Goal: Book appointment/travel/reservation

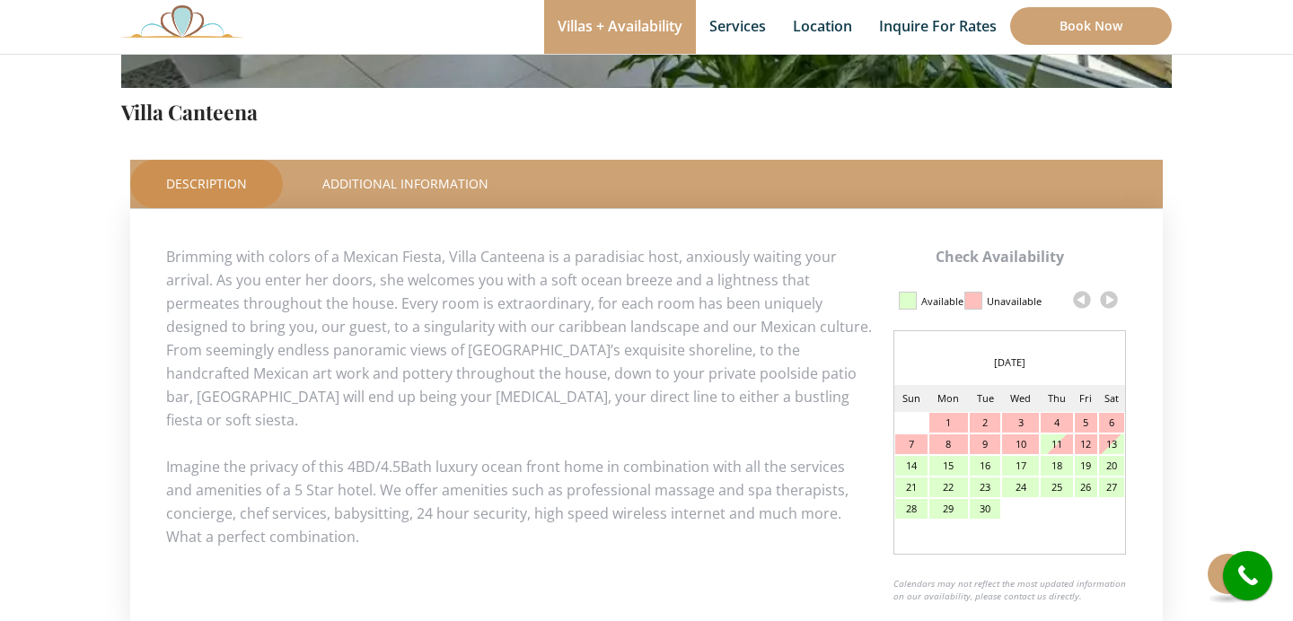
scroll to position [732, 0]
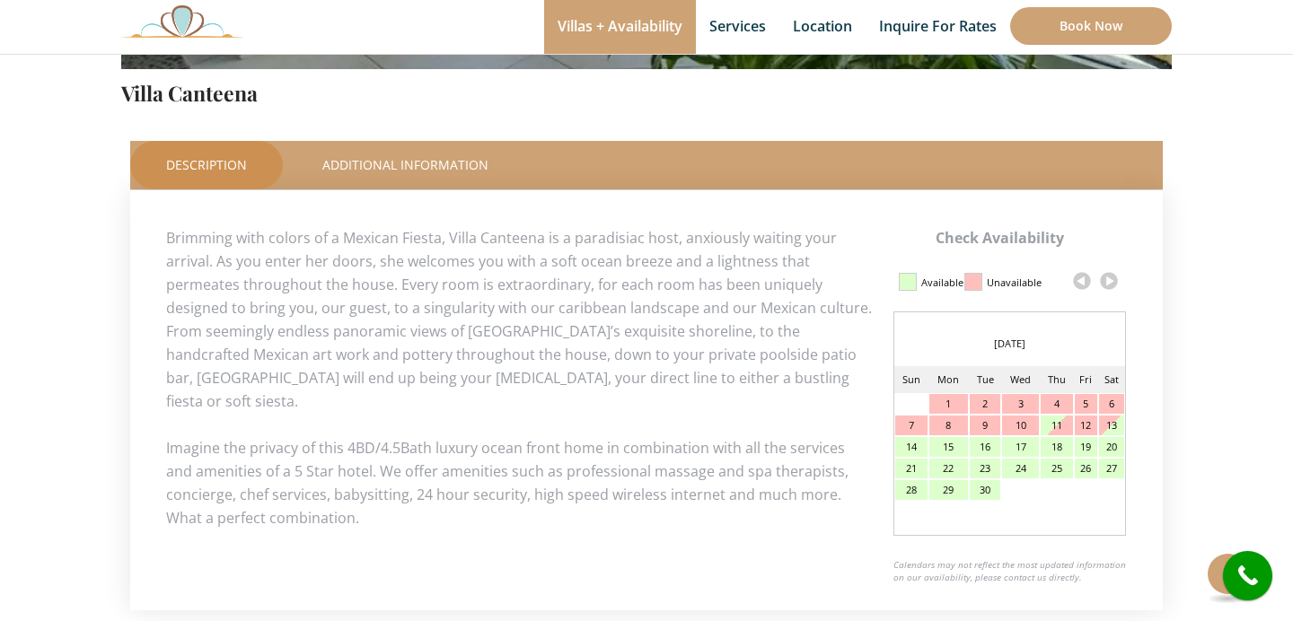
click at [1112, 280] on link at bounding box center [1108, 281] width 27 height 27
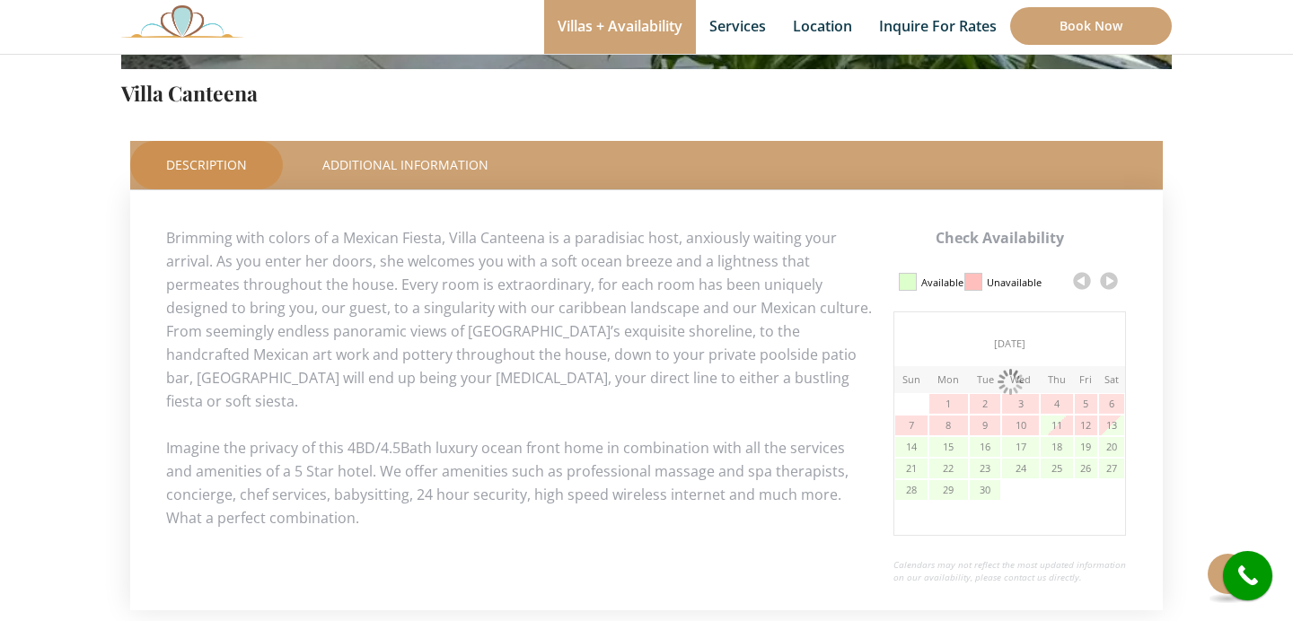
click at [1112, 281] on link at bounding box center [1108, 281] width 27 height 27
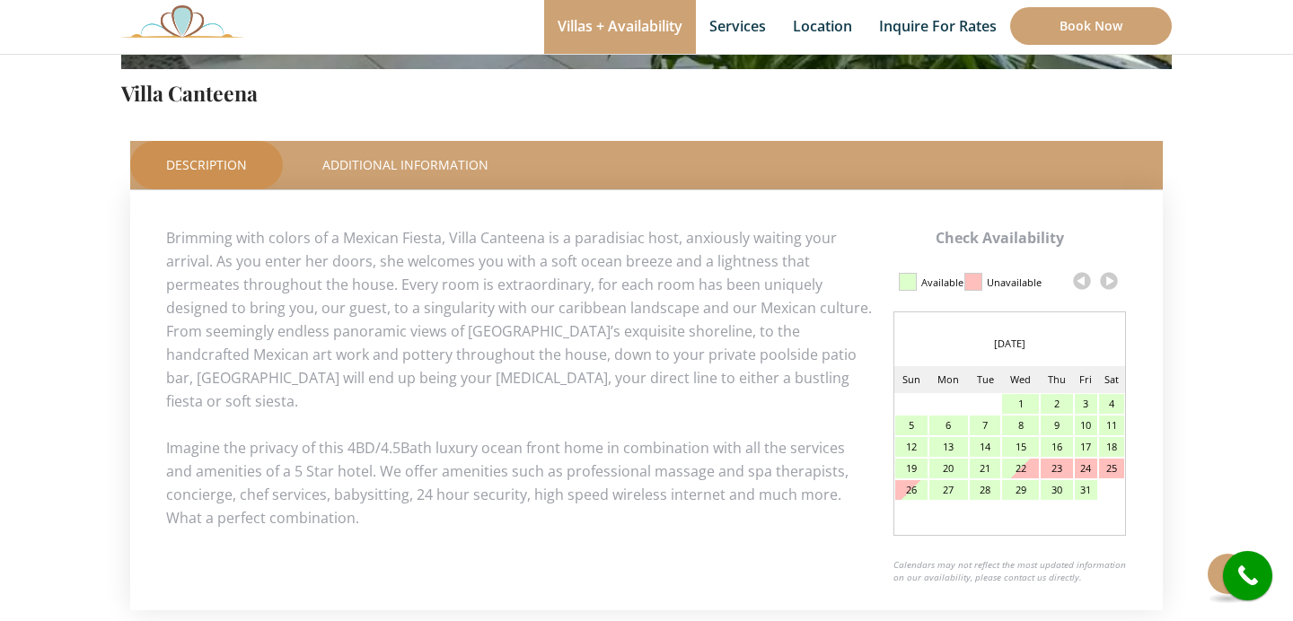
click at [1112, 281] on link at bounding box center [1108, 281] width 27 height 27
click at [1107, 281] on link at bounding box center [1108, 281] width 27 height 27
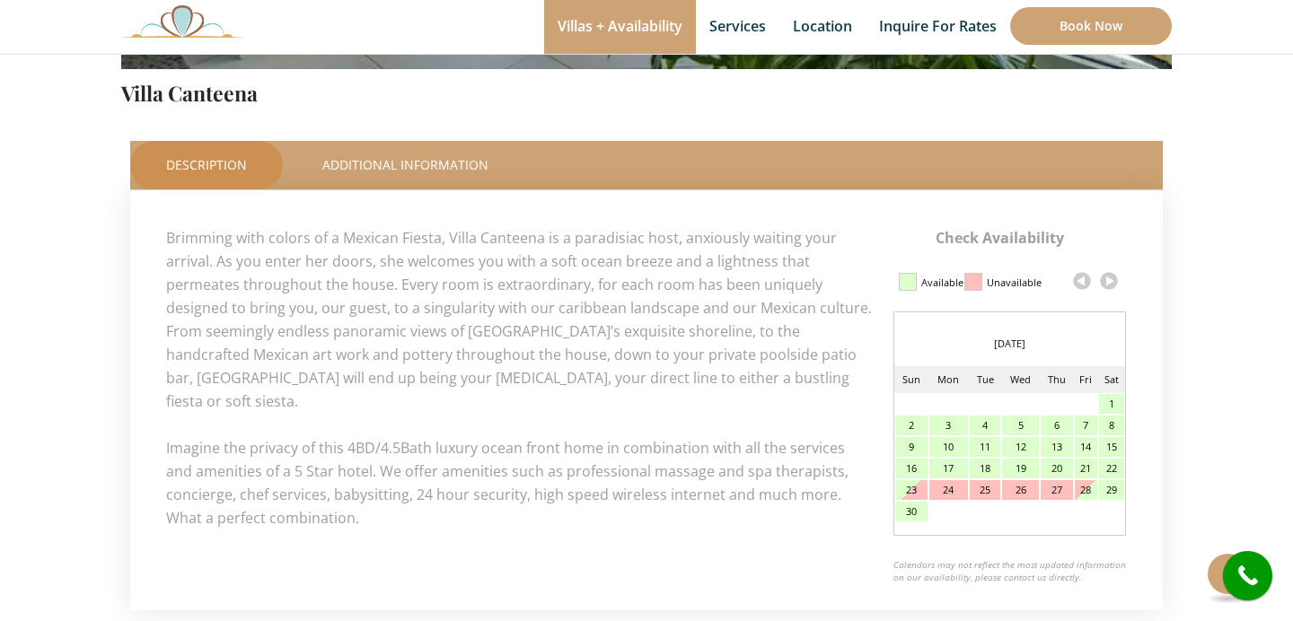
click at [1107, 281] on link at bounding box center [1108, 281] width 27 height 27
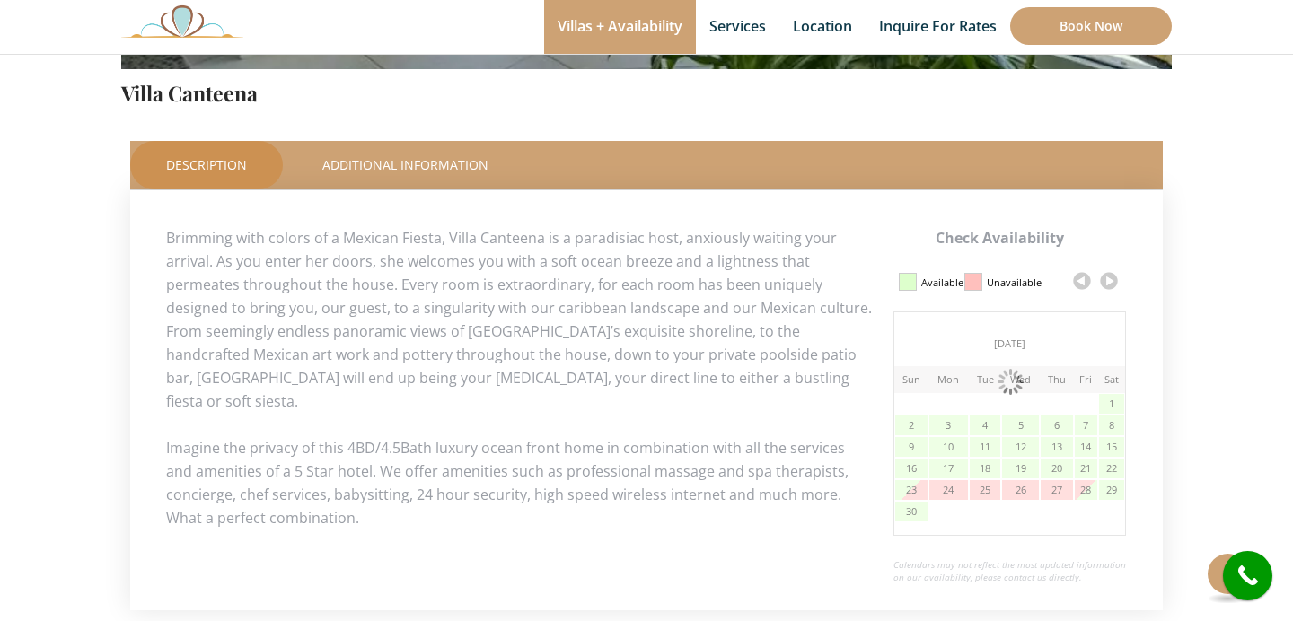
click at [1107, 281] on link at bounding box center [1108, 281] width 27 height 27
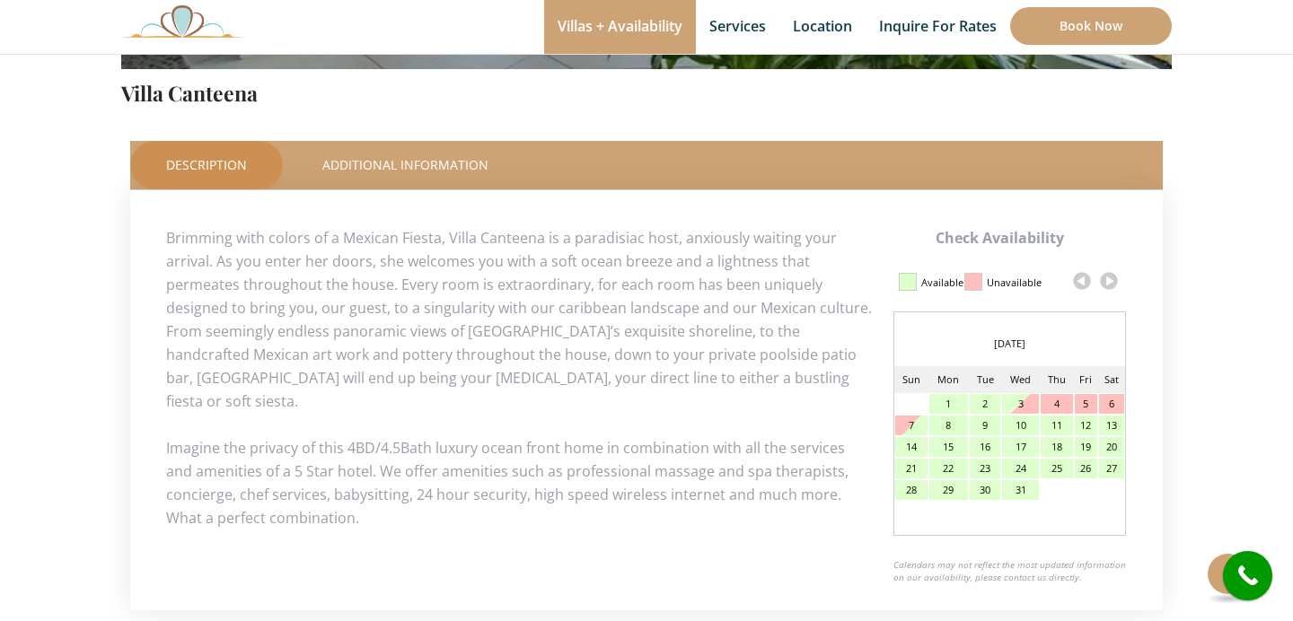
click at [1107, 281] on link at bounding box center [1108, 281] width 27 height 27
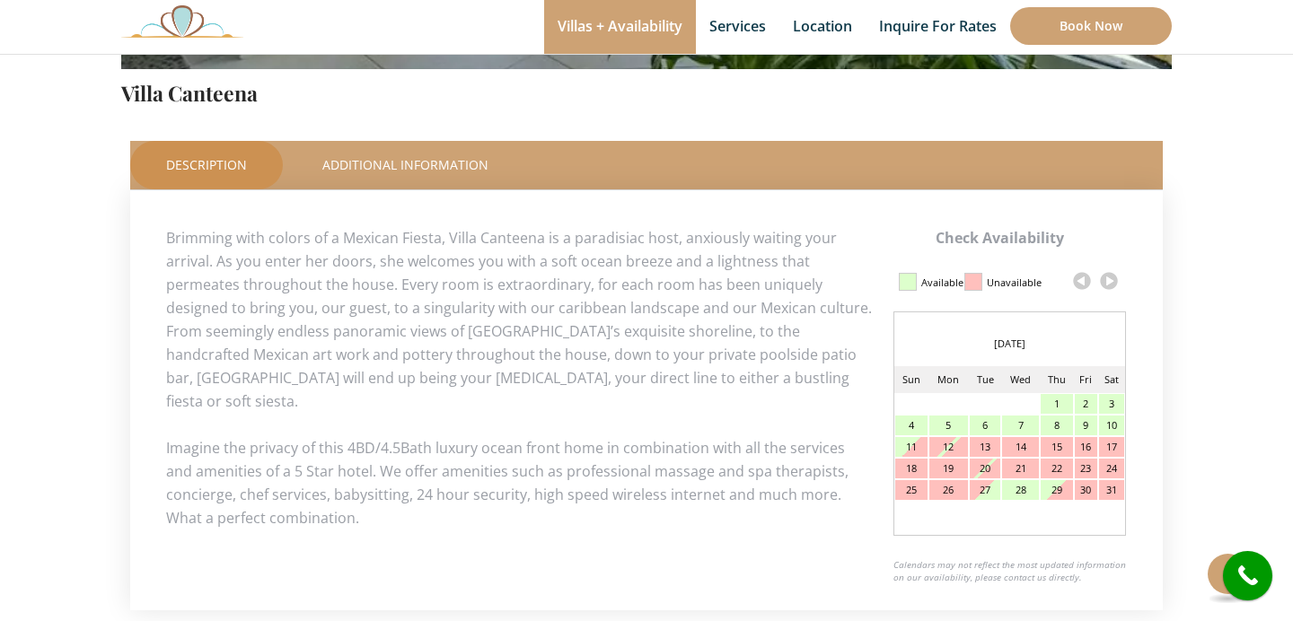
click at [1107, 281] on link at bounding box center [1108, 281] width 27 height 27
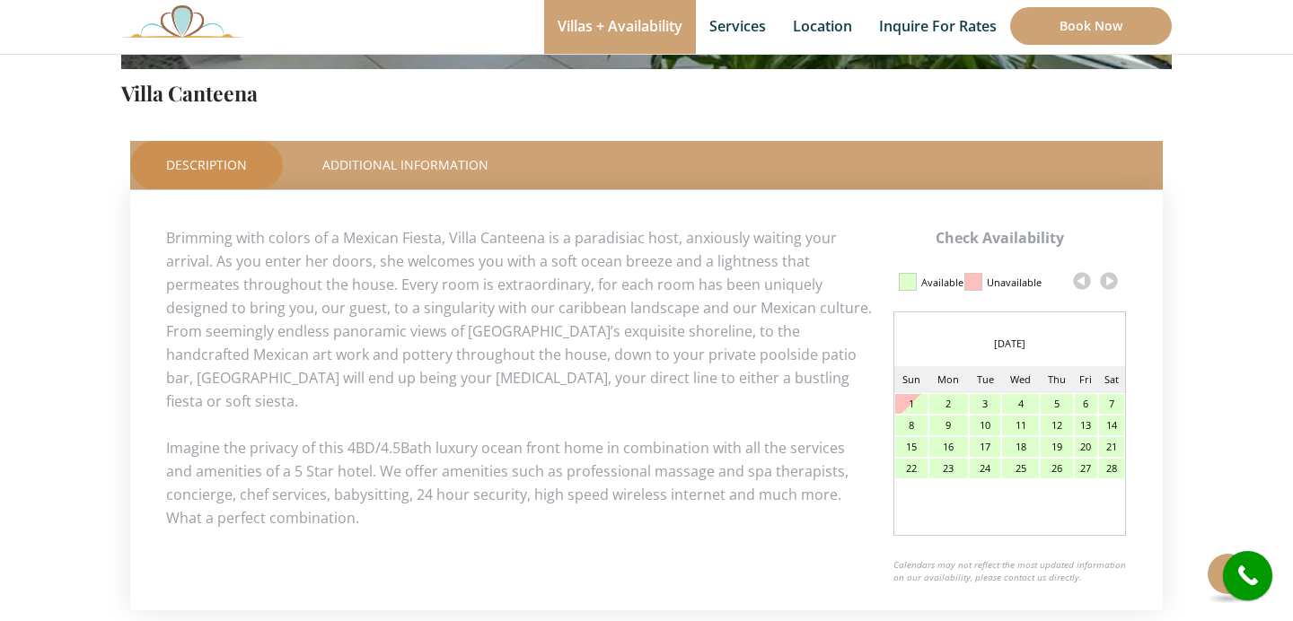
click at [1107, 281] on link at bounding box center [1108, 281] width 27 height 27
